Goal: Use online tool/utility

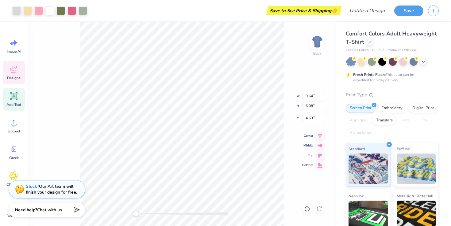
click at [13, 98] on icon at bounding box center [14, 96] width 6 height 6
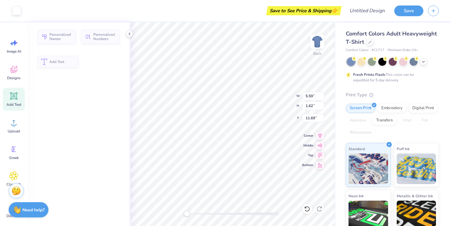
type input "5.59"
type input "1.62"
type input "11.69"
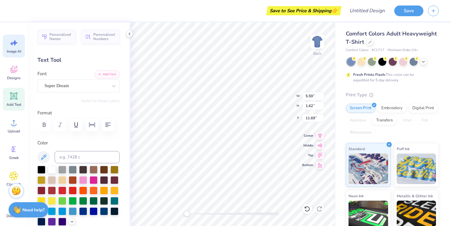
click at [11, 48] on div "Image AI" at bounding box center [14, 46] width 22 height 23
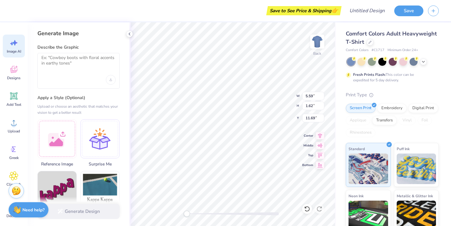
click at [69, 71] on div at bounding box center [78, 71] width 82 height 36
click at [69, 60] on textarea at bounding box center [78, 62] width 74 height 15
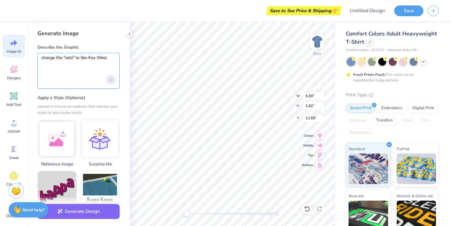
type textarea "change the "zeta" to like Key West"
click at [111, 79] on icon "Upload image" at bounding box center [110, 80] width 2 height 2
click at [93, 212] on button "Generate Design" at bounding box center [78, 210] width 82 height 15
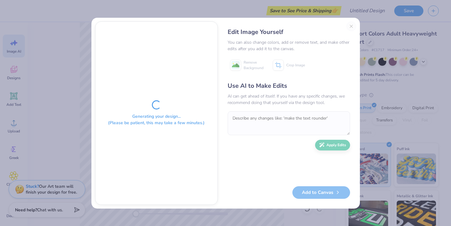
click at [351, 26] on div "Edit Image Yourself You can also change colors, add or remove text, and make ot…" at bounding box center [288, 113] width 135 height 184
click at [350, 26] on div "Edit Image Yourself You can also change colors, add or remove text, and make ot…" at bounding box center [288, 113] width 135 height 184
click at [367, 10] on div "Generating your design... (Please be patient, this may take a few minutes.) Edi…" at bounding box center [225, 113] width 451 height 226
click at [353, 26] on div "Edit Image Yourself You can also change colors, add or remove text, and make ot…" at bounding box center [288, 113] width 135 height 184
